Goal: Download file/media

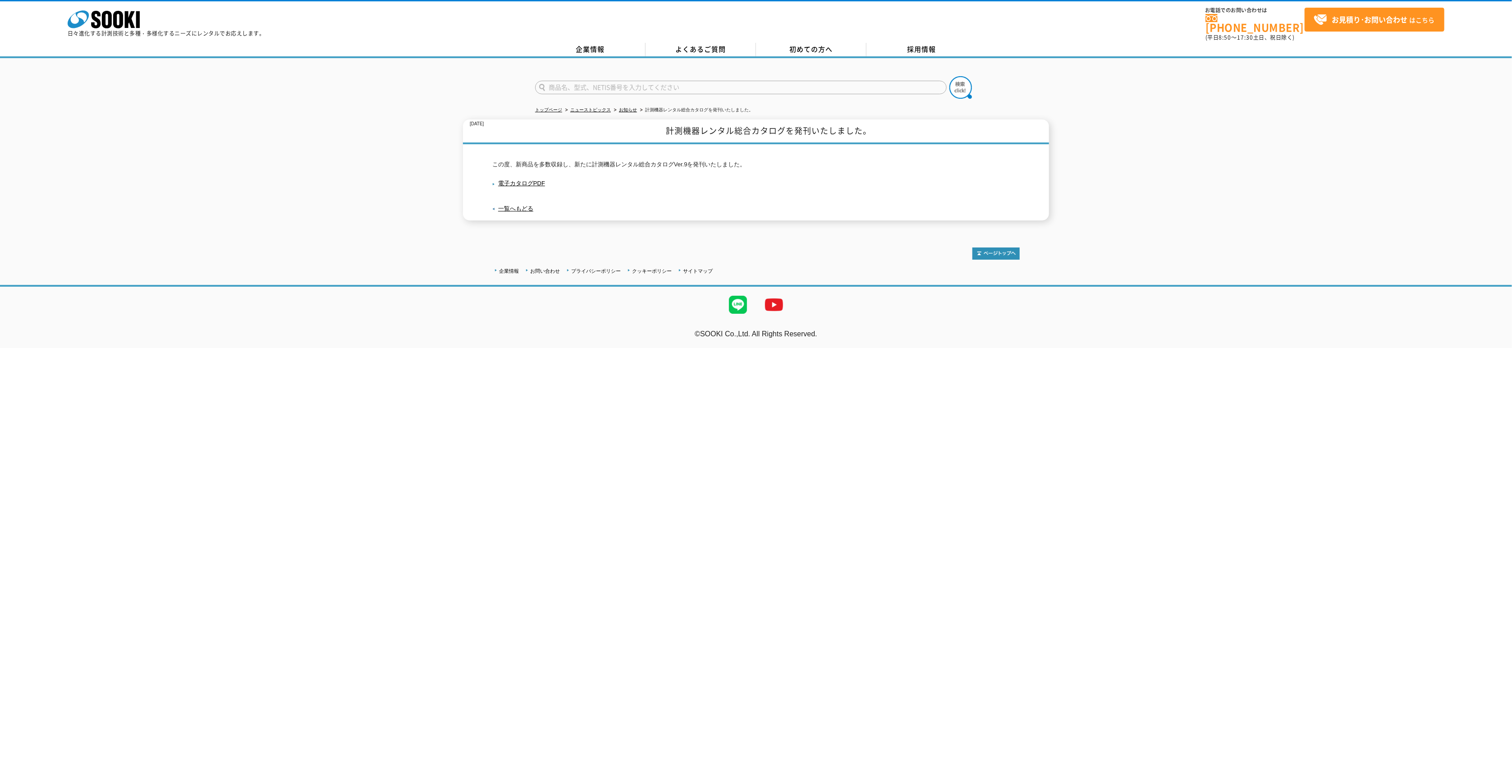
drag, startPoint x: 576, startPoint y: 192, endPoint x: 521, endPoint y: 182, distance: 55.9
click at [576, 192] on div "この度、新商品を多数収録し、新たに計測機器レンタル総合カタログVer.9を発刊いたしました。 電子カタログPDF 一覧へもどる" at bounding box center [756, 183] width 528 height 76
click at [523, 180] on link "電子カタログPDF" at bounding box center [519, 183] width 53 height 7
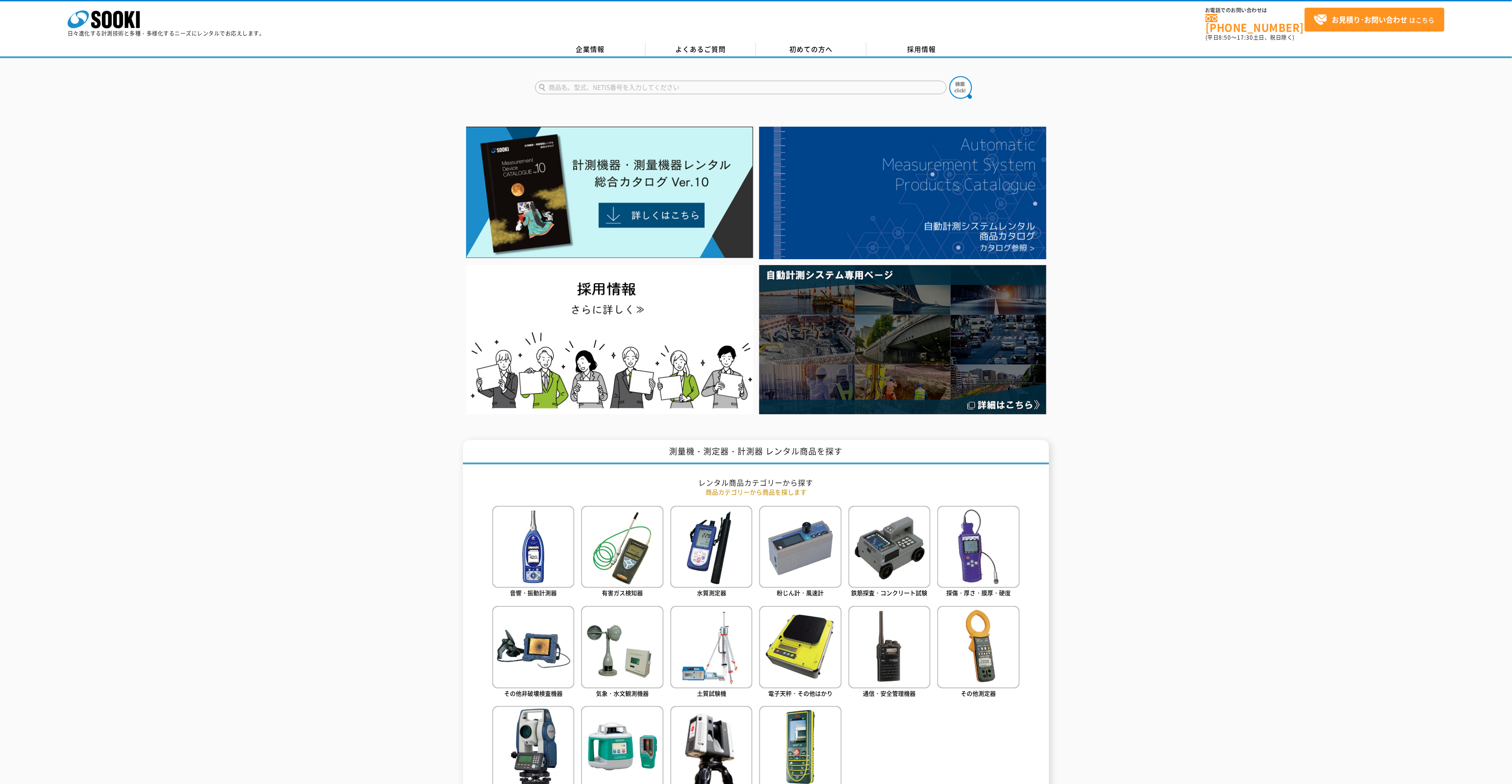
drag, startPoint x: 1177, startPoint y: 203, endPoint x: 1172, endPoint y: 194, distance: 10.3
click at [1177, 201] on div at bounding box center [756, 270] width 1512 height 293
drag, startPoint x: 1153, startPoint y: 166, endPoint x: 1117, endPoint y: 188, distance: 42.2
click at [1150, 164] on div at bounding box center [756, 270] width 1512 height 293
click at [1167, 138] on div at bounding box center [756, 270] width 1512 height 293
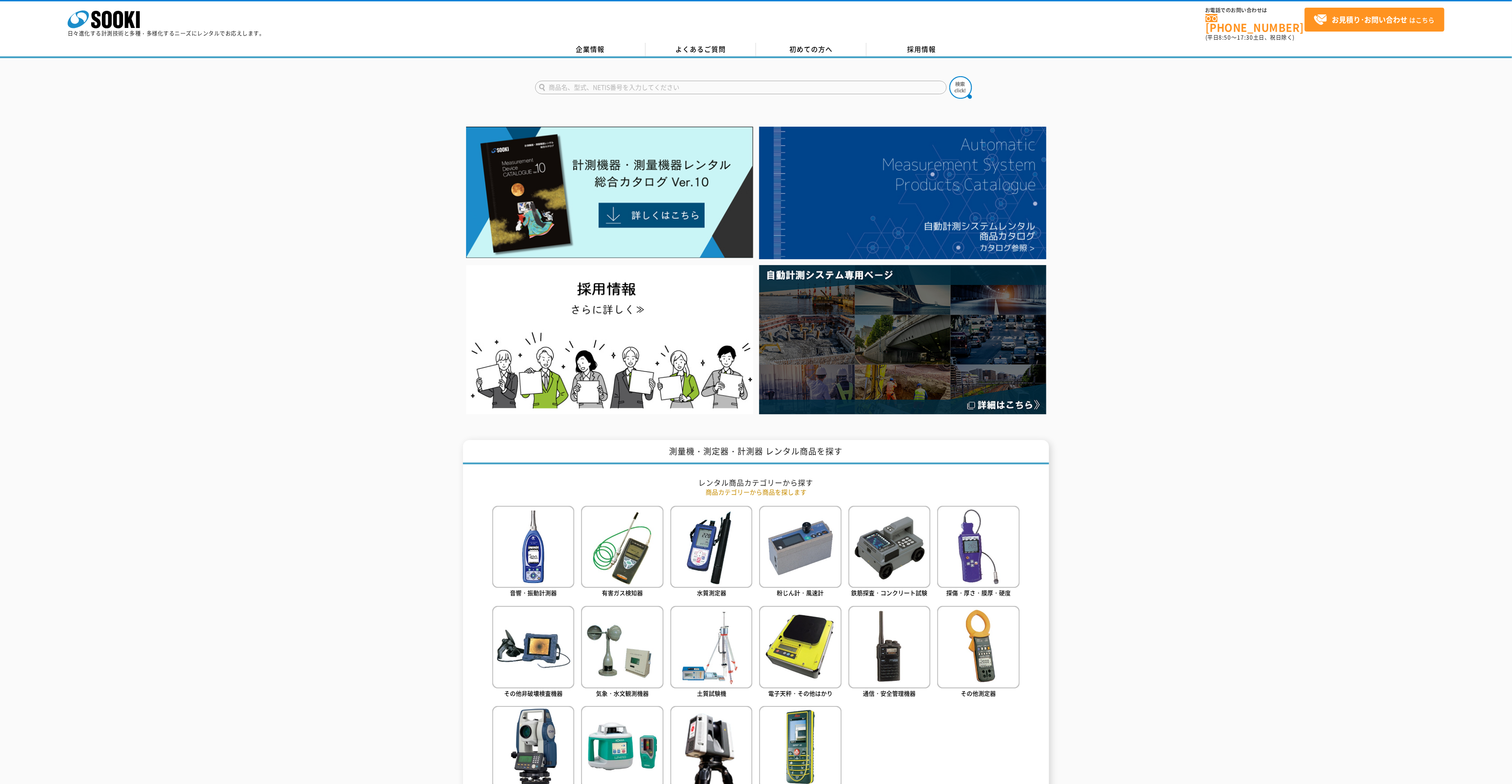
drag, startPoint x: 1134, startPoint y: 106, endPoint x: 1139, endPoint y: 104, distance: 5.4
drag, startPoint x: 1237, startPoint y: 165, endPoint x: 1221, endPoint y: 149, distance: 22.6
click at [1230, 161] on div at bounding box center [756, 270] width 1512 height 293
click at [1210, 142] on div at bounding box center [756, 270] width 1512 height 293
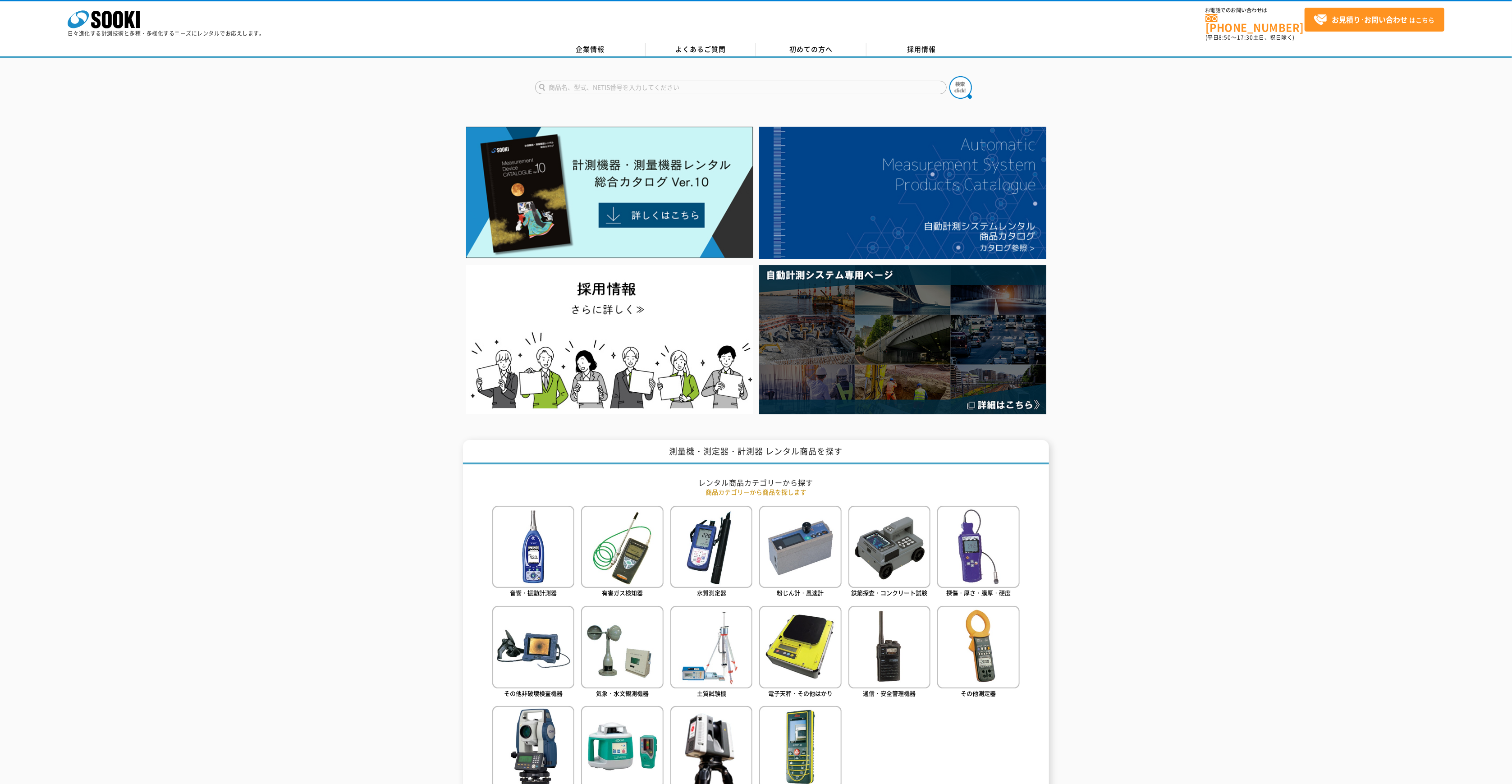
drag, startPoint x: 417, startPoint y: 207, endPoint x: 389, endPoint y: 167, distance: 48.8
click at [409, 191] on div at bounding box center [756, 270] width 1512 height 293
drag, startPoint x: 389, startPoint y: 167, endPoint x: 382, endPoint y: 164, distance: 7.6
click at [386, 164] on div at bounding box center [756, 270] width 1512 height 293
click at [1154, 228] on div at bounding box center [756, 270] width 1512 height 293
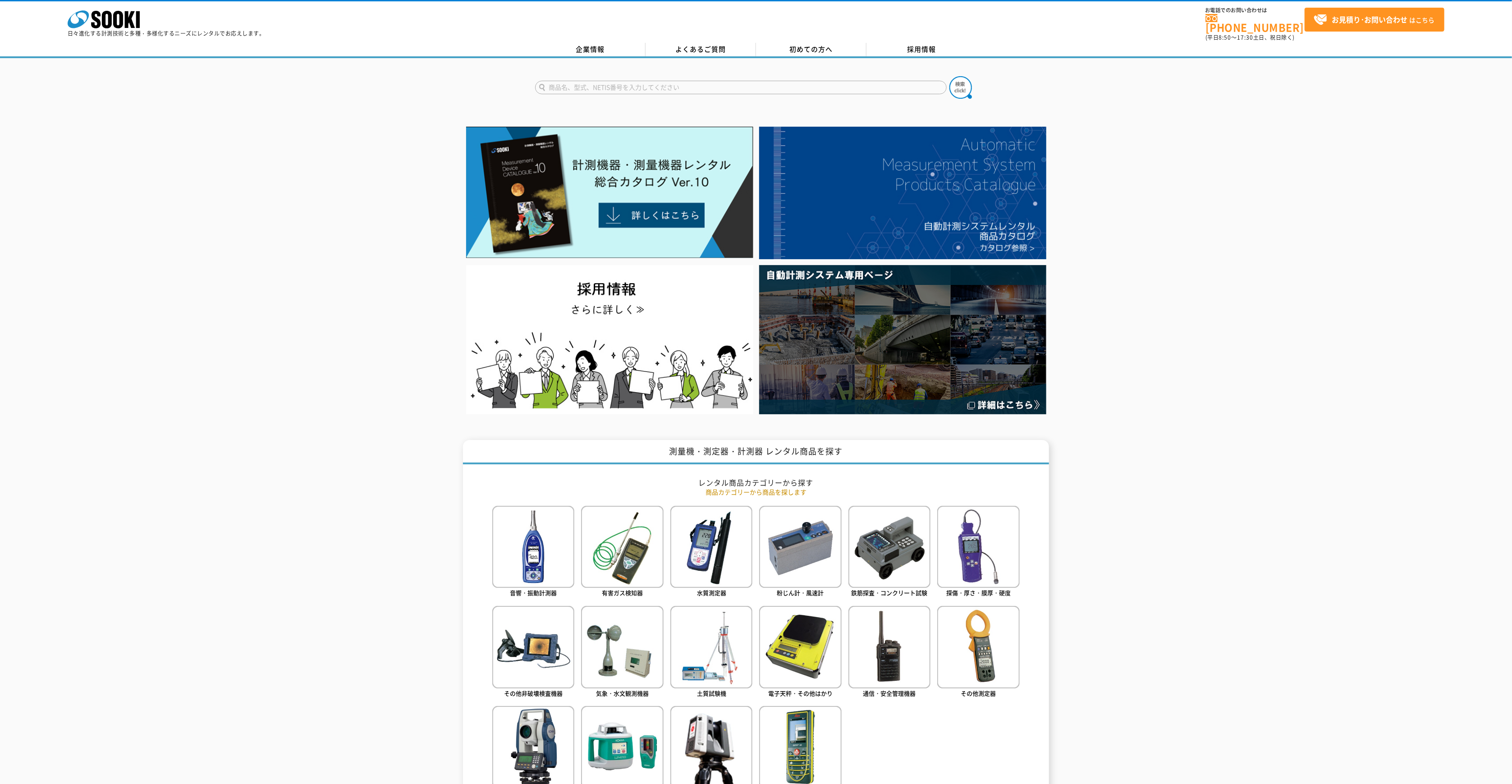
drag, startPoint x: 1145, startPoint y: 313, endPoint x: 1139, endPoint y: 300, distance: 14.3
click at [1143, 312] on div at bounding box center [756, 270] width 1512 height 293
click at [1136, 300] on div at bounding box center [756, 270] width 1512 height 293
